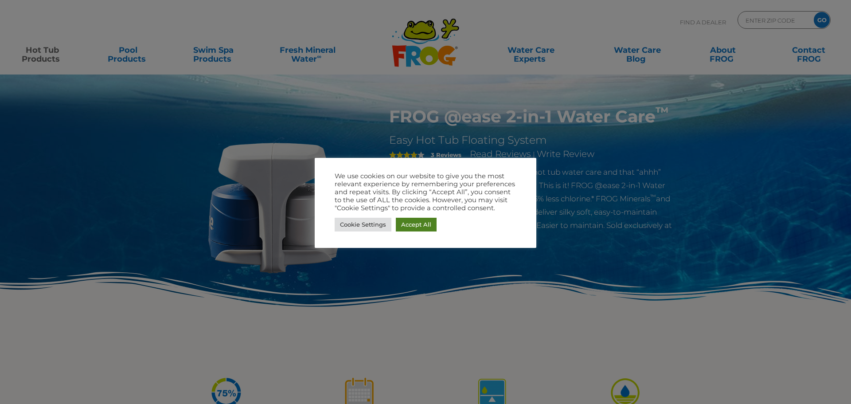
click at [405, 220] on link "Accept All" at bounding box center [416, 225] width 41 height 14
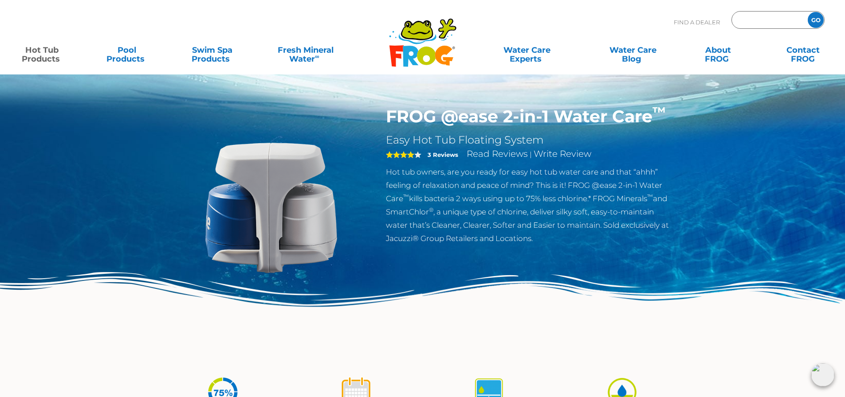
click at [769, 22] on input "Zip Code Form" at bounding box center [768, 20] width 60 height 13
type input "93111"
click at [814, 20] on input "GO" at bounding box center [816, 20] width 16 height 16
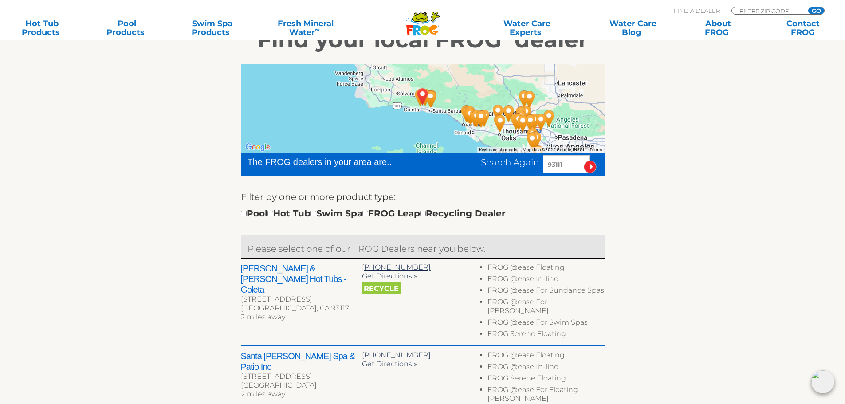
scroll to position [177, 0]
